Goal: Find specific page/section

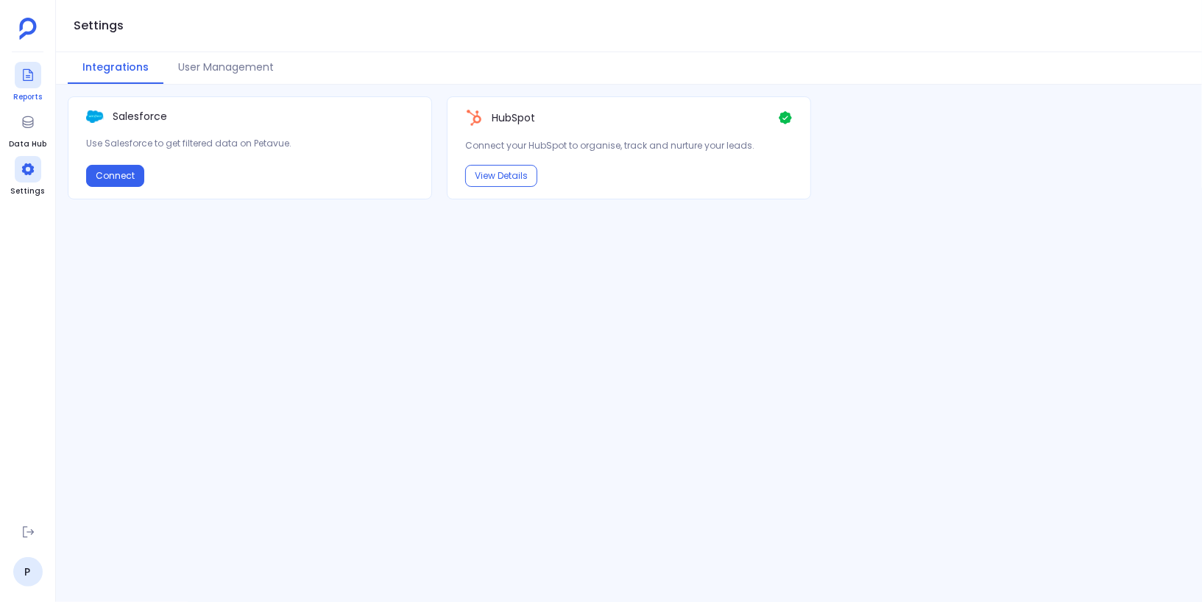
click at [31, 79] on icon at bounding box center [28, 75] width 10 height 12
